Goal: Find specific page/section: Find specific page/section

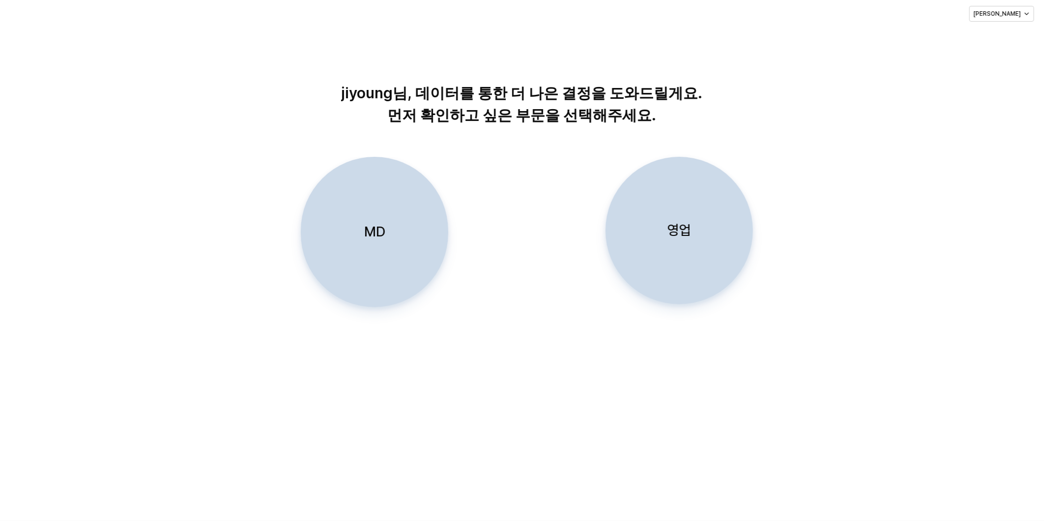
click at [371, 230] on p "MD" at bounding box center [374, 232] width 21 height 18
click at [676, 395] on div "jiyoung님, 데이터를 통한 더 나은 결정을 도와드릴게요. 먼저 확인하고 싶은 부문을 선택해주세요. MD 영업" at bounding box center [522, 274] width 1044 height 493
click at [874, 337] on div "MD 영업" at bounding box center [522, 248] width 1023 height 182
click at [958, 226] on div "MD 영업" at bounding box center [522, 248] width 1023 height 182
click at [758, 441] on div "jiyoung님, 데이터를 통한 더 나은 결정을 도와드릴게요. 먼저 확인하고 싶은 부문을 선택해주세요. MD 영업" at bounding box center [522, 274] width 1044 height 493
